Goal: Navigation & Orientation: Find specific page/section

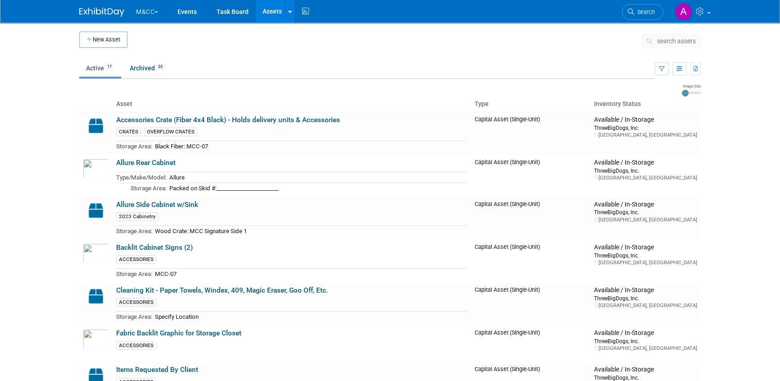
click at [148, 14] on button "M&CC" at bounding box center [152, 10] width 34 height 20
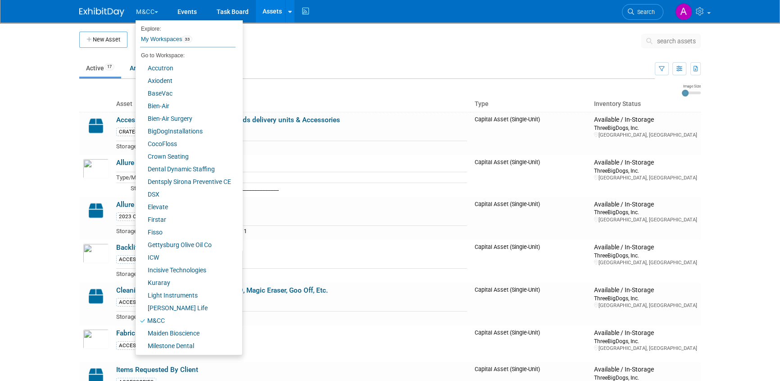
click at [148, 14] on button "M&CC" at bounding box center [152, 10] width 34 height 20
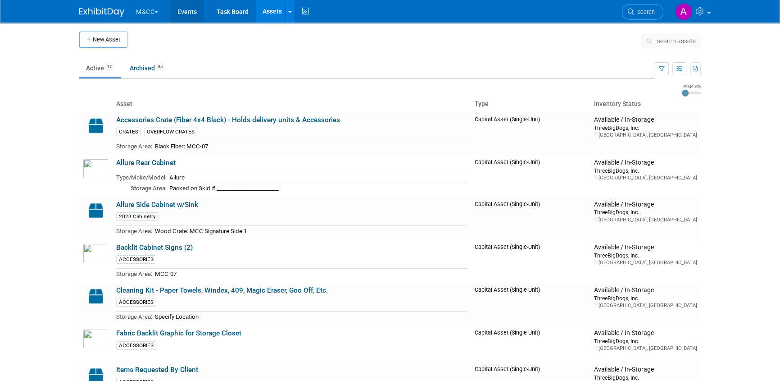
click at [188, 13] on link "Events" at bounding box center [187, 11] width 33 height 23
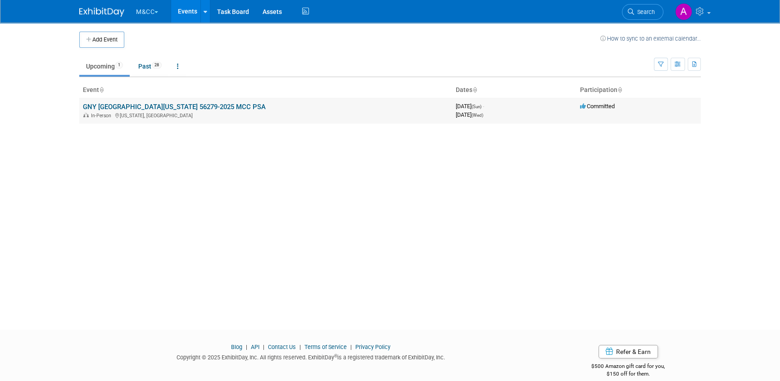
click at [145, 104] on link "GNY [GEOGRAPHIC_DATA][US_STATE] 56279-2025 MCC PSA" at bounding box center [174, 107] width 183 height 8
